Goal: Transaction & Acquisition: Download file/media

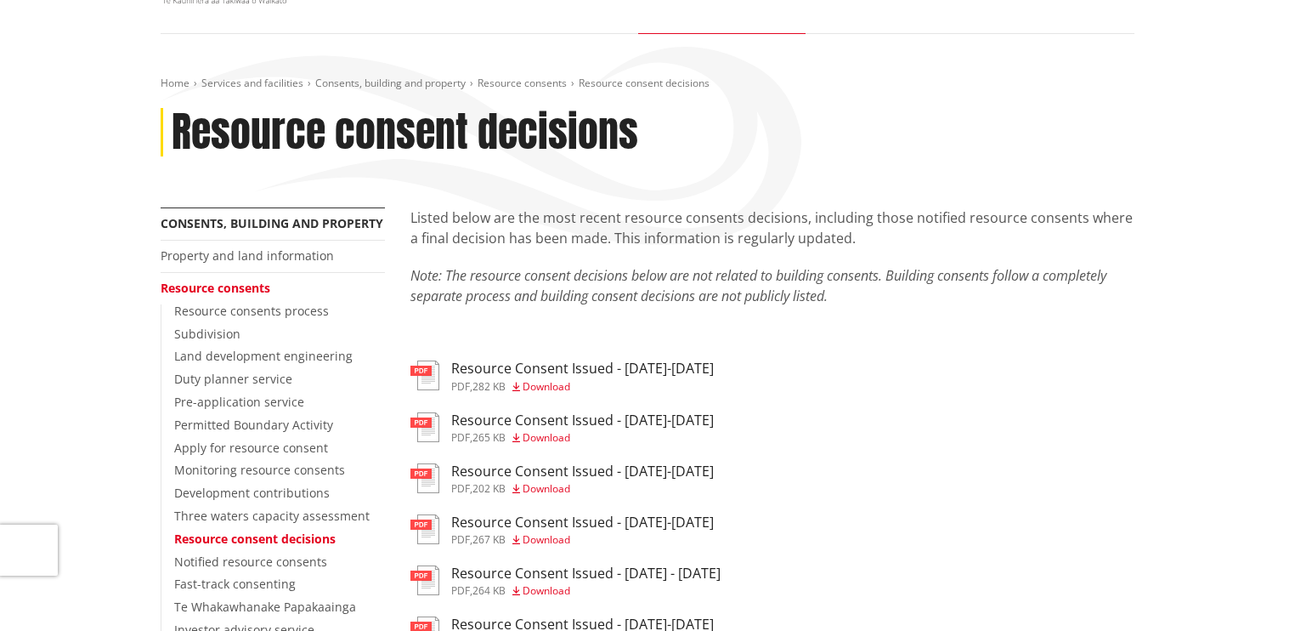
click at [551, 486] on span "Download" at bounding box center [547, 488] width 48 height 14
click at [537, 543] on span "Download" at bounding box center [547, 539] width 48 height 14
click at [539, 590] on span "Download" at bounding box center [547, 590] width 48 height 14
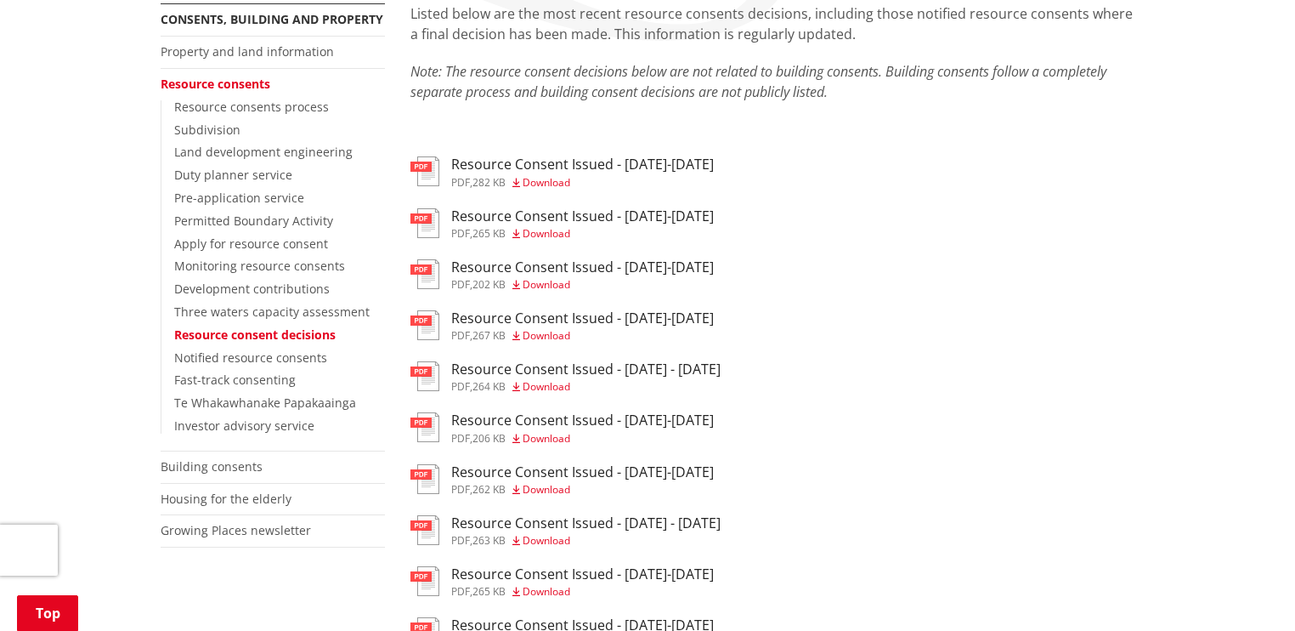
scroll to position [340, 0]
